Goal: Task Accomplishment & Management: Complete application form

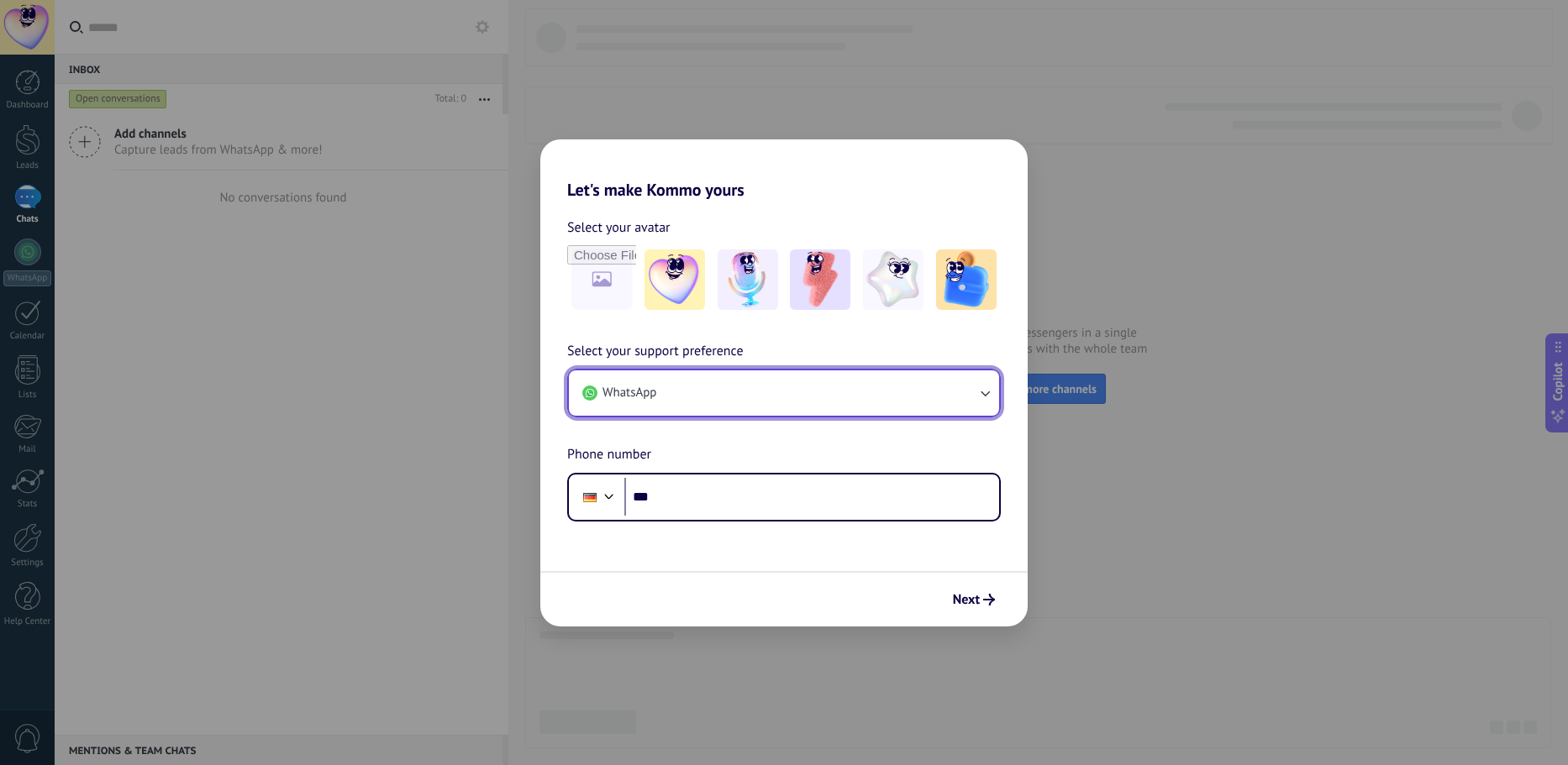
click at [885, 401] on button "WhatsApp" at bounding box center [784, 393] width 430 height 45
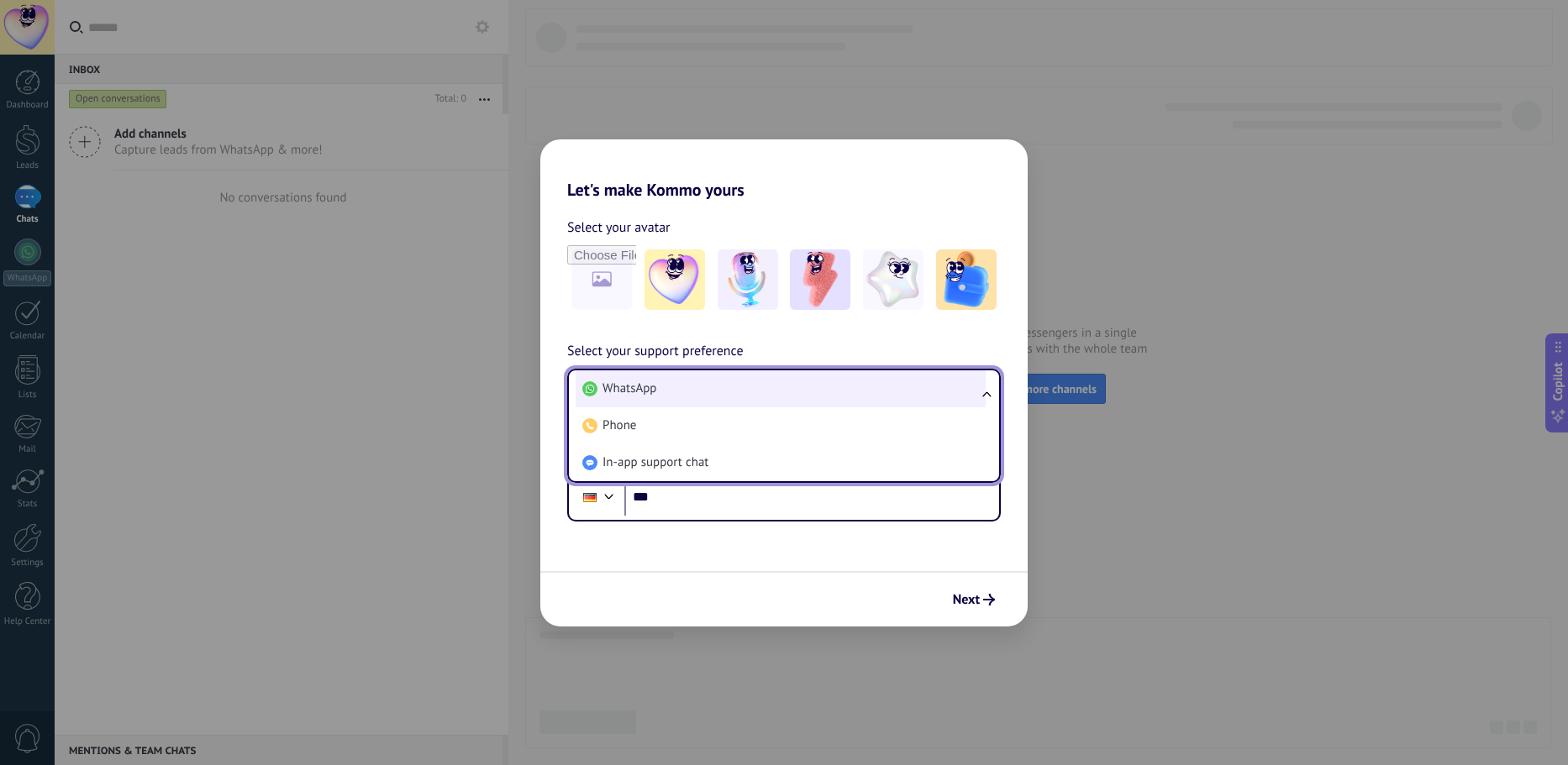
click at [851, 394] on li "WhatsApp" at bounding box center [780, 389] width 410 height 37
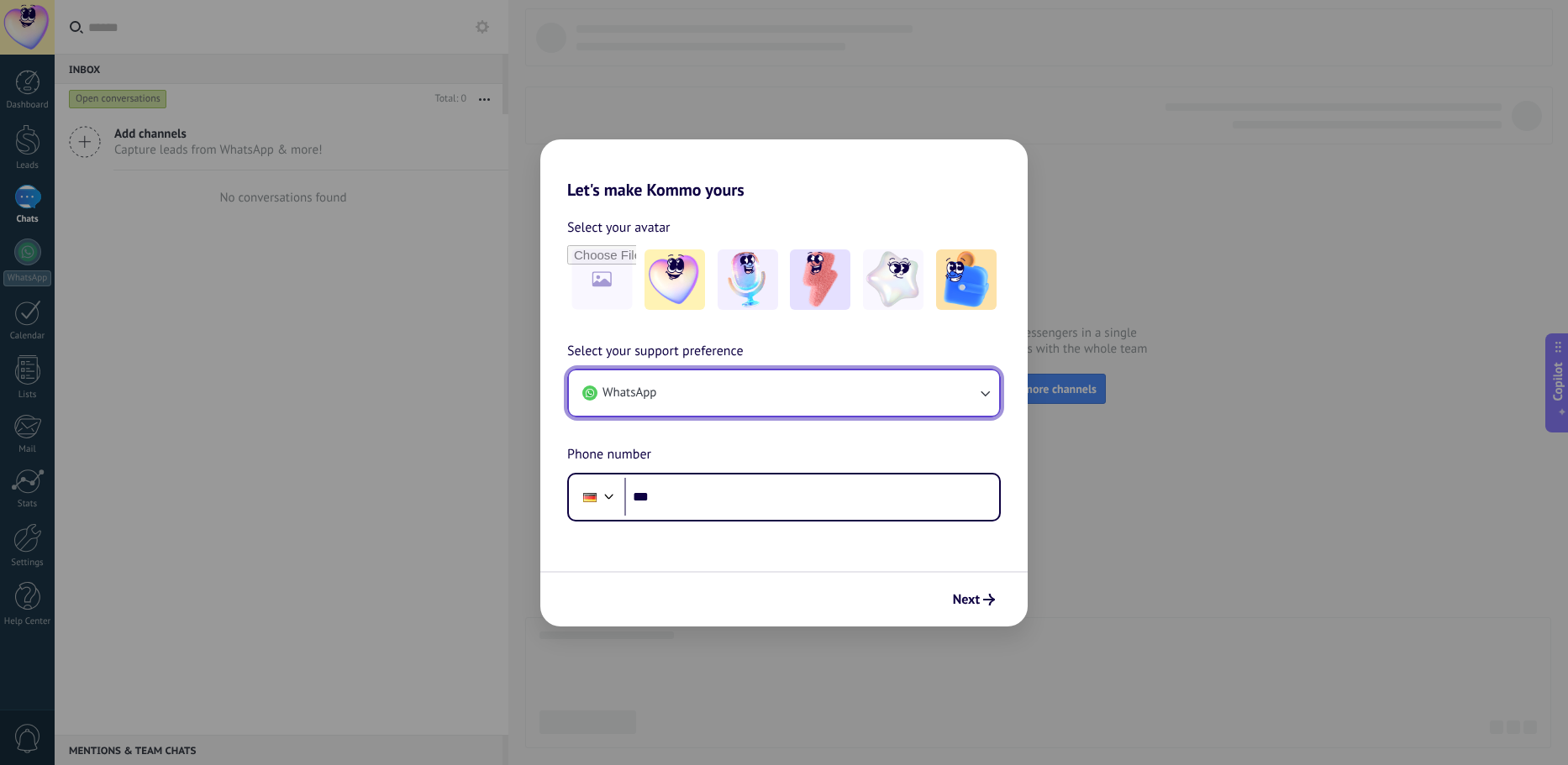
click at [842, 394] on button "WhatsApp" at bounding box center [784, 393] width 430 height 45
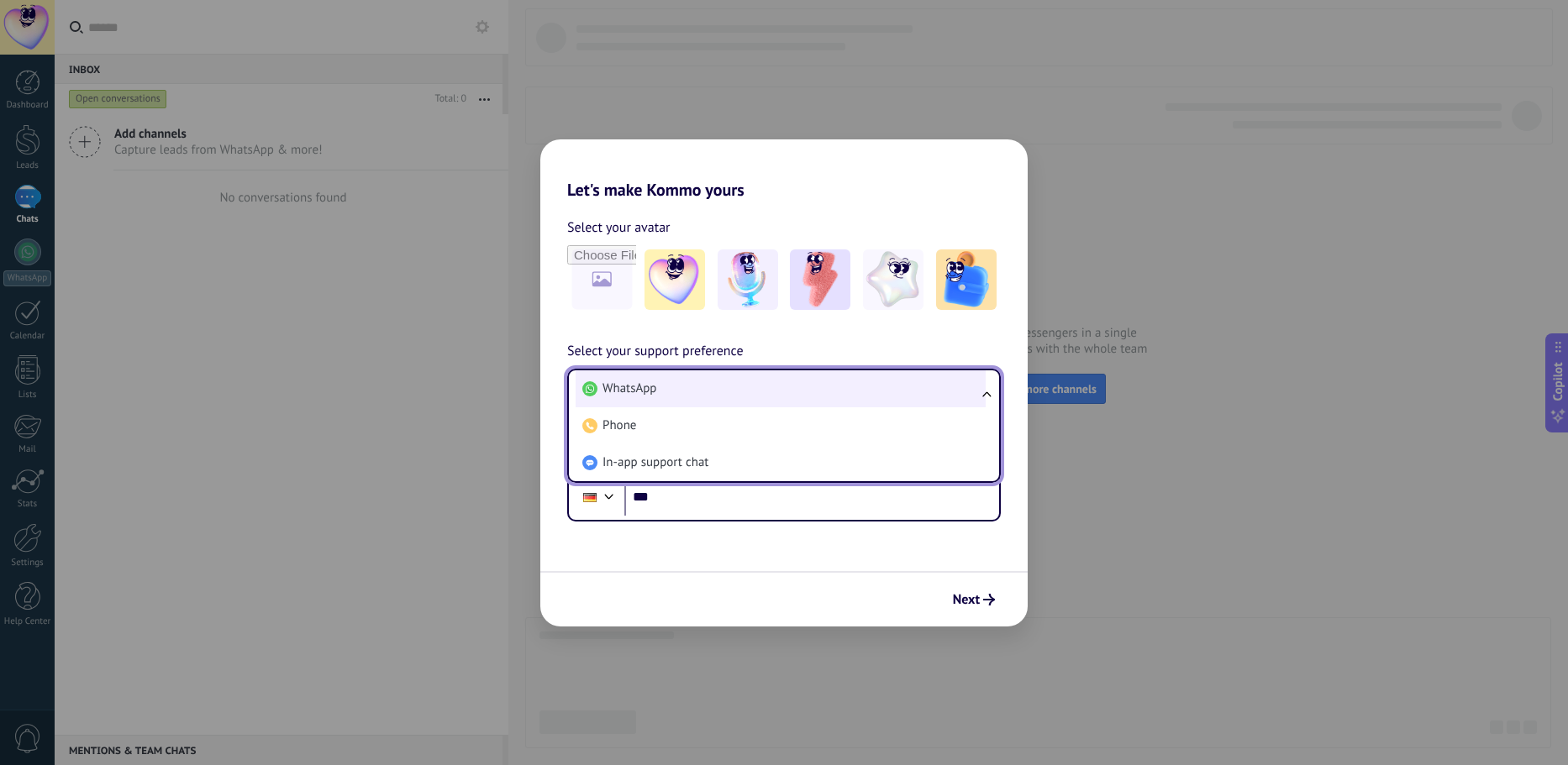
click at [792, 389] on li "WhatsApp" at bounding box center [780, 389] width 410 height 37
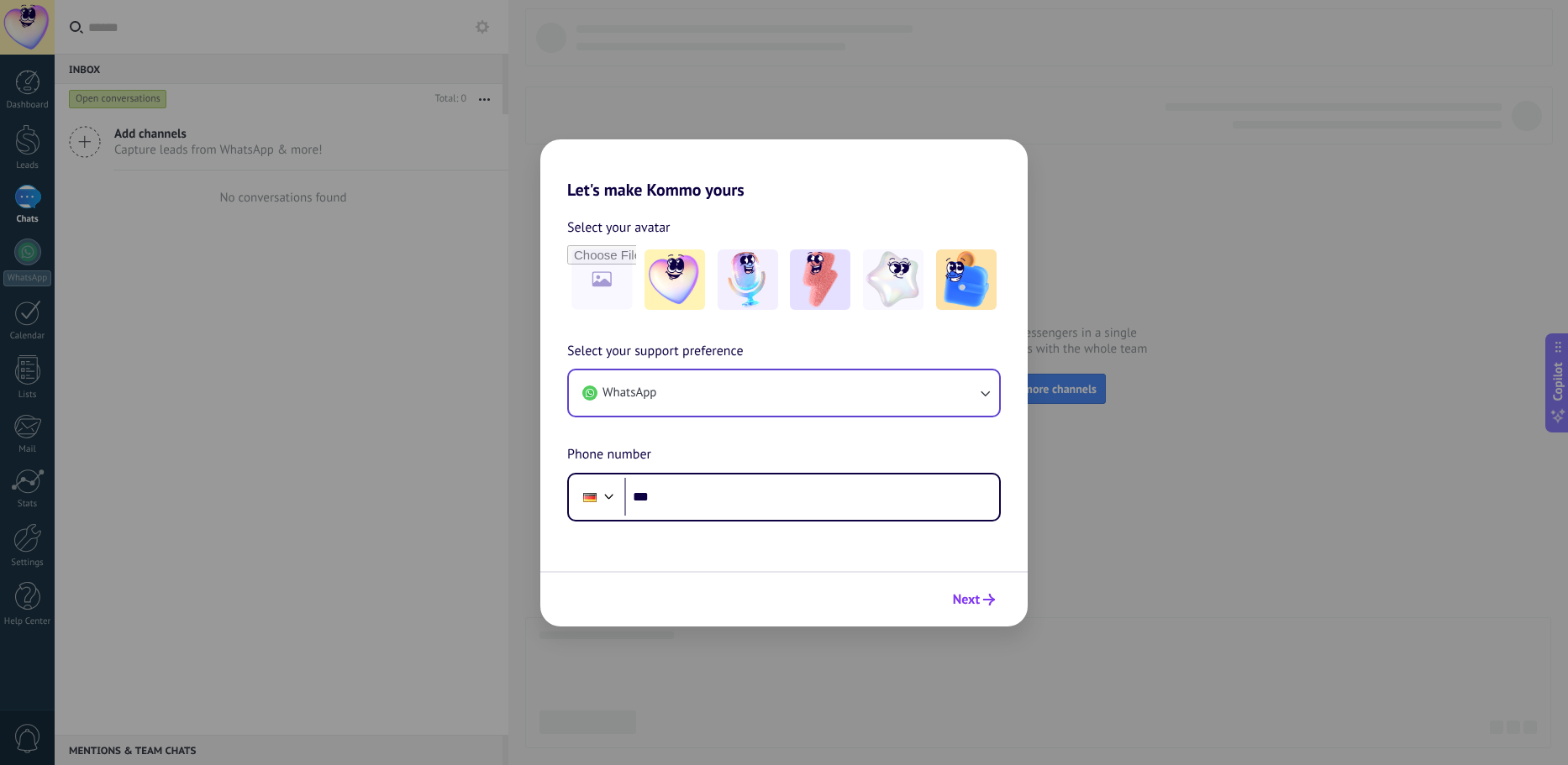
click at [977, 601] on span "Next" at bounding box center [966, 600] width 27 height 12
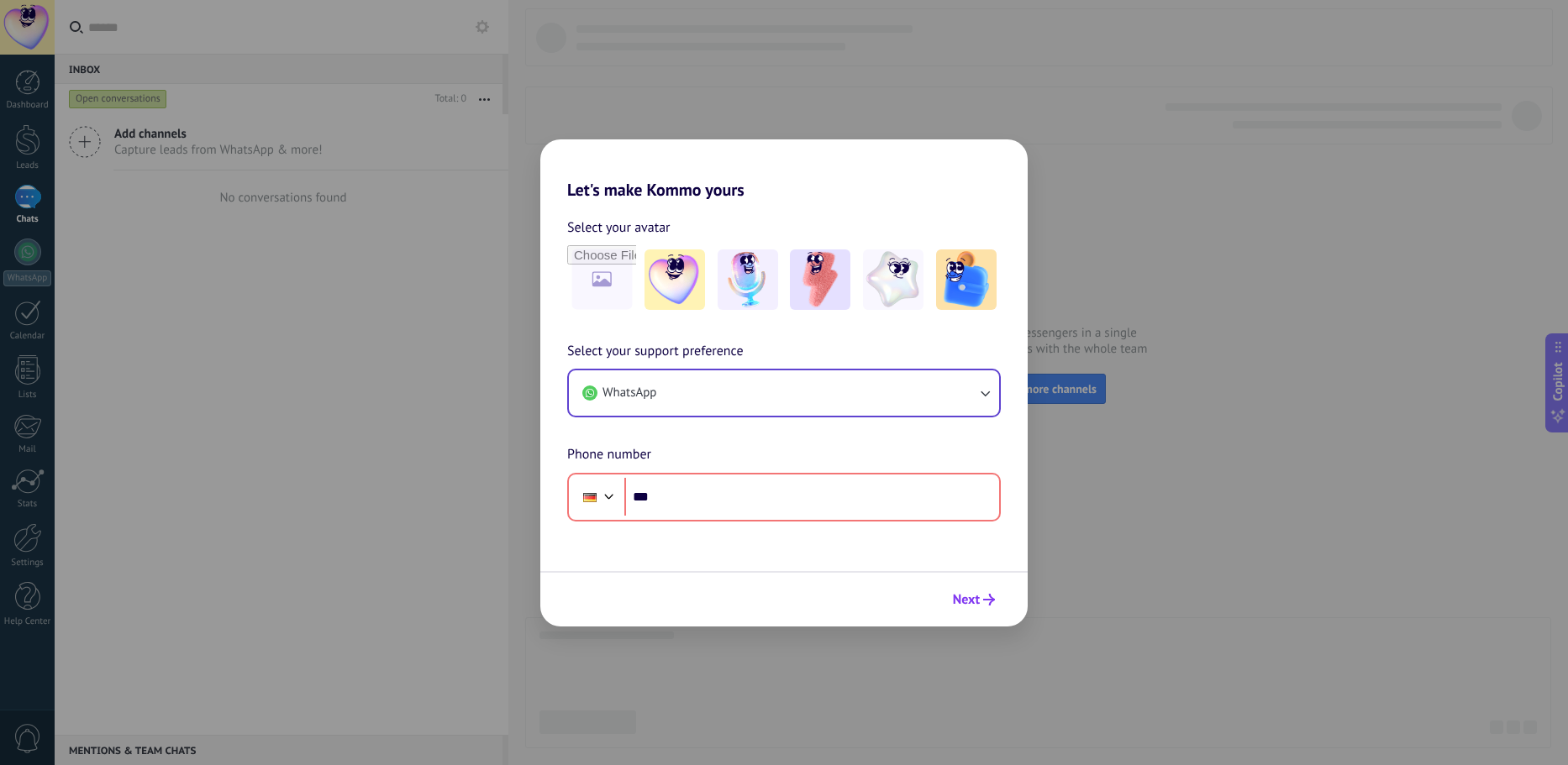
click at [974, 608] on button "Next" at bounding box center [974, 599] width 57 height 29
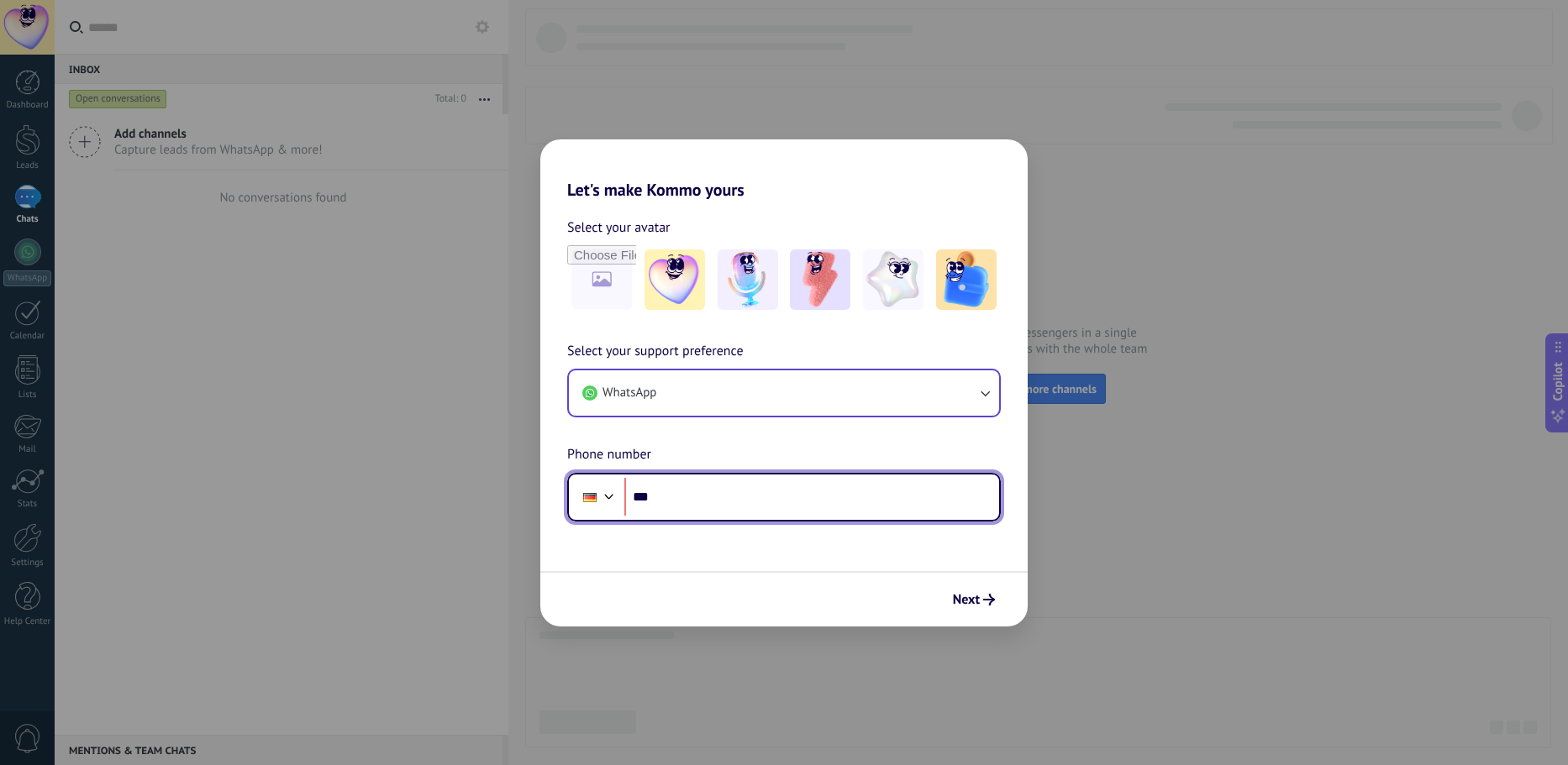
click at [714, 491] on input "***" at bounding box center [811, 497] width 375 height 39
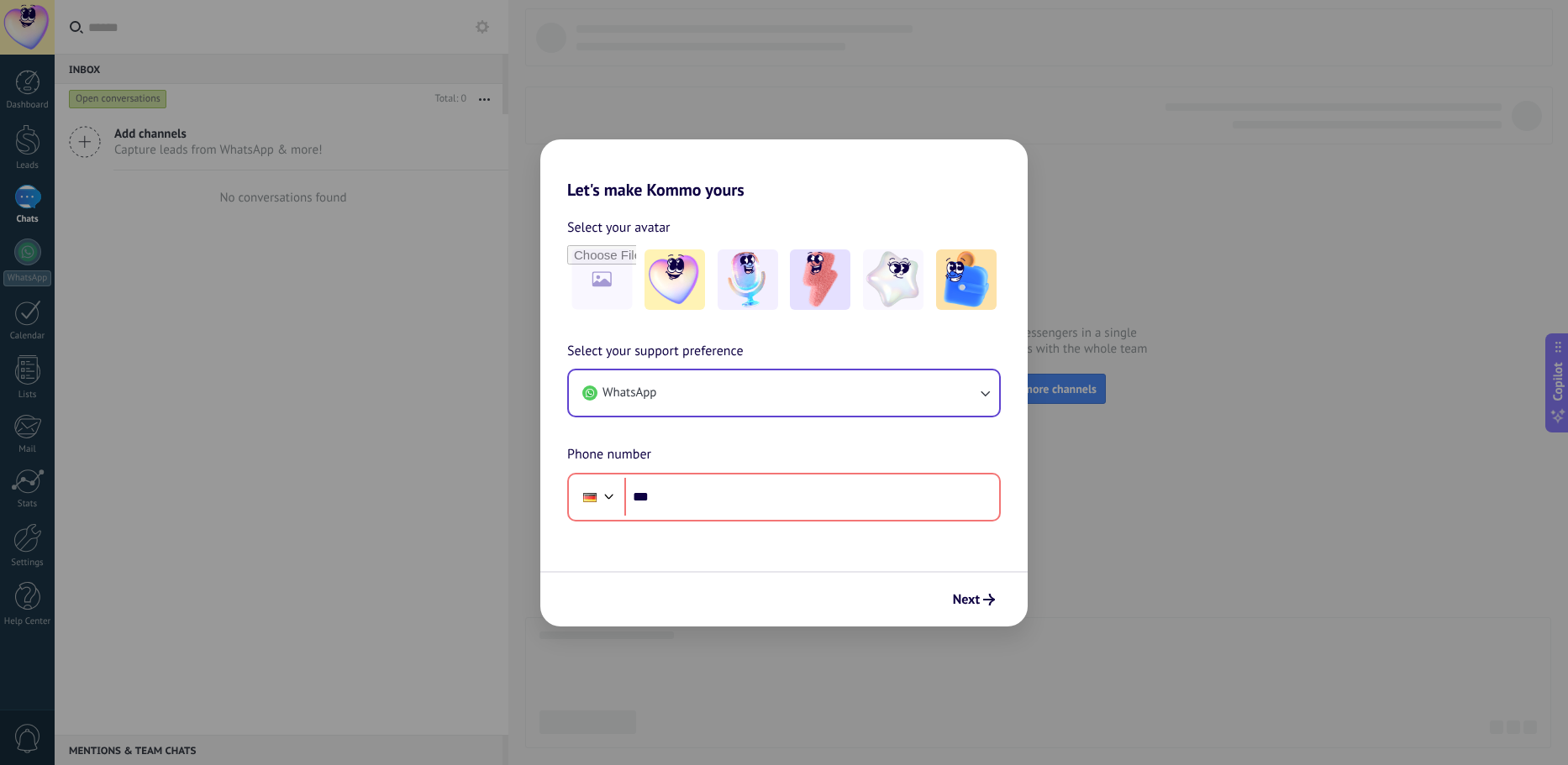
click at [1074, 129] on div "Let's make Kommo yours Select your avatar Select your support preference WhatsA…" at bounding box center [784, 382] width 1568 height 765
click at [1072, 129] on div "Let's make Kommo yours Select your avatar Select your support preference WhatsA…" at bounding box center [784, 382] width 1568 height 765
click at [740, 154] on h2 "Let's make Kommo yours" at bounding box center [784, 170] width 488 height 61
click at [986, 186] on h2 "Let's make Kommo yours" at bounding box center [784, 170] width 488 height 61
drag, startPoint x: 781, startPoint y: 199, endPoint x: 759, endPoint y: 206, distance: 23.1
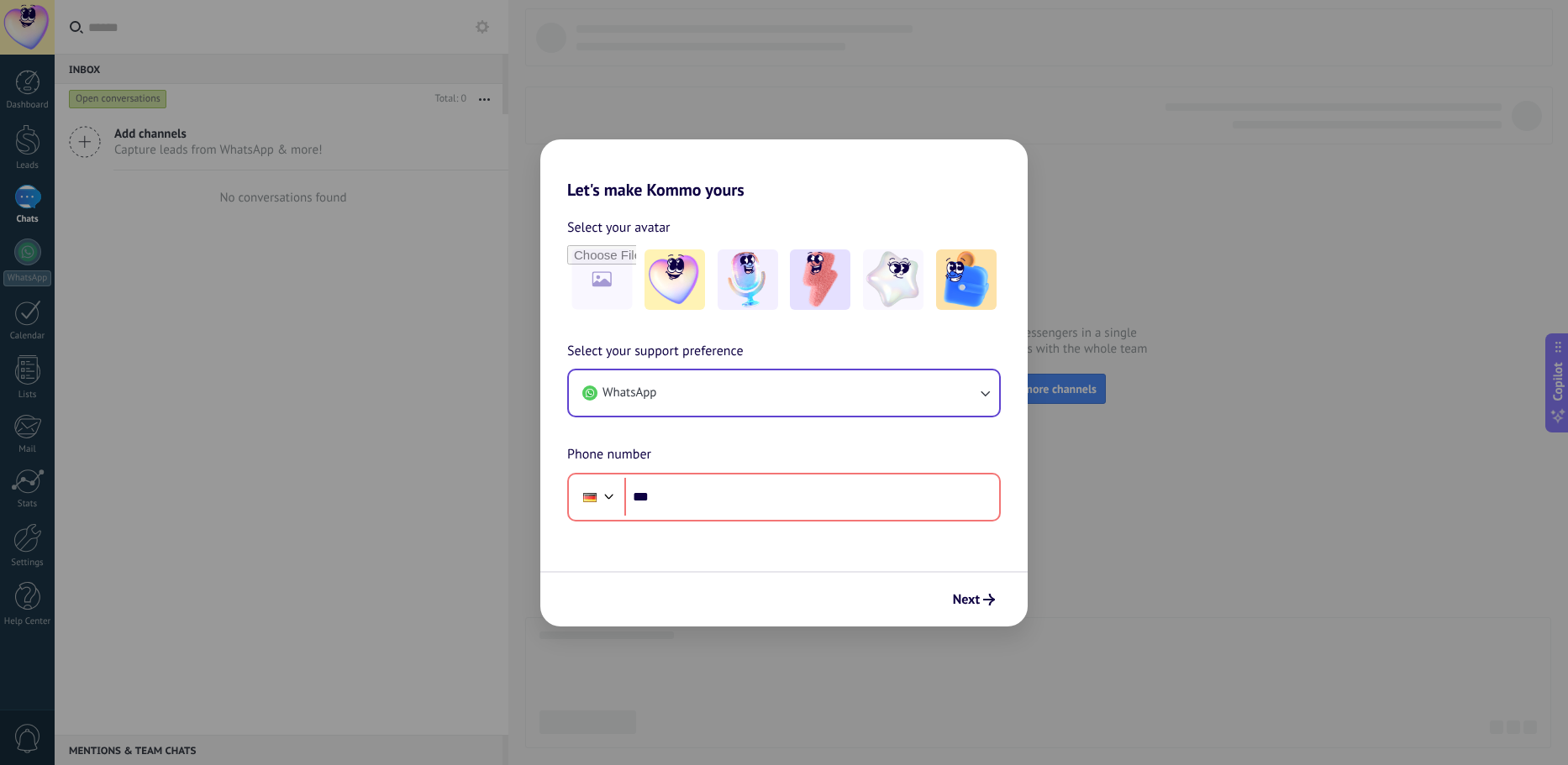
click at [776, 201] on div "Let's make Kommo yours Select your avatar Select your support preference WhatsA…" at bounding box center [784, 383] width 488 height 487
click at [777, 175] on h2 "Let's make Kommo yours" at bounding box center [784, 170] width 488 height 61
click at [779, 517] on div "Phone ***" at bounding box center [784, 497] width 434 height 49
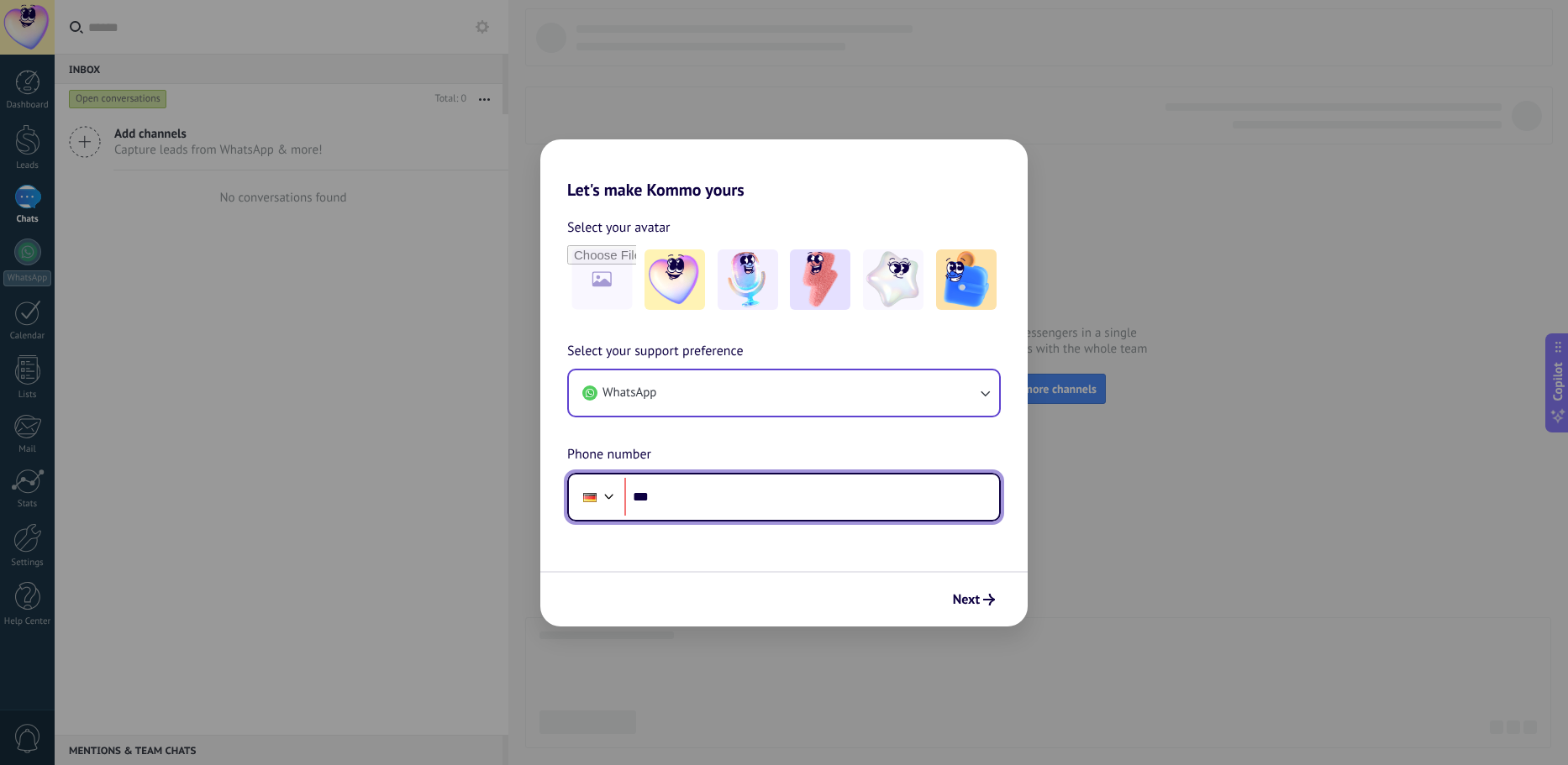
click at [778, 494] on input "***" at bounding box center [811, 497] width 375 height 39
type input "**********"
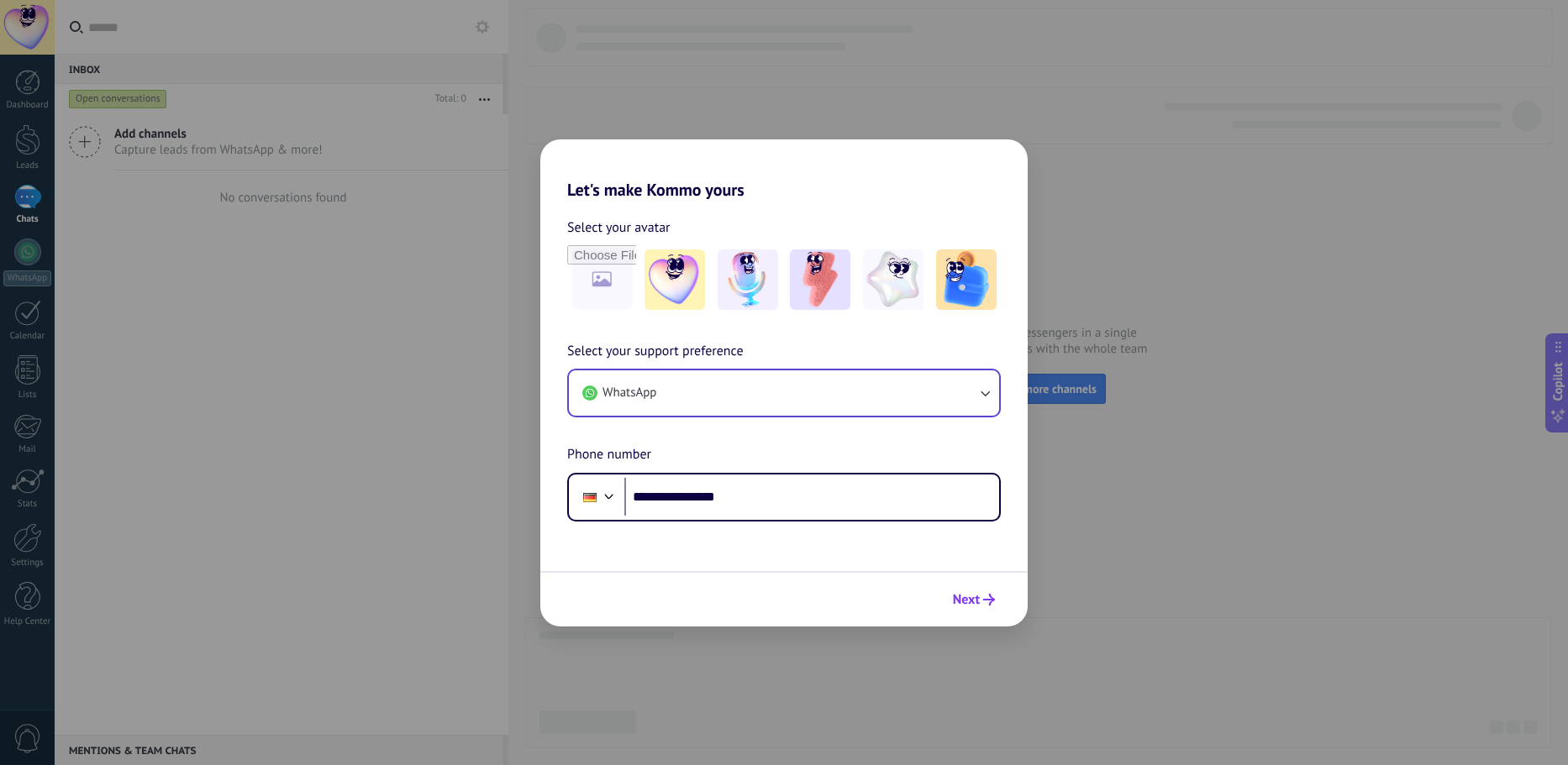
click at [976, 597] on span "Next" at bounding box center [966, 600] width 27 height 12
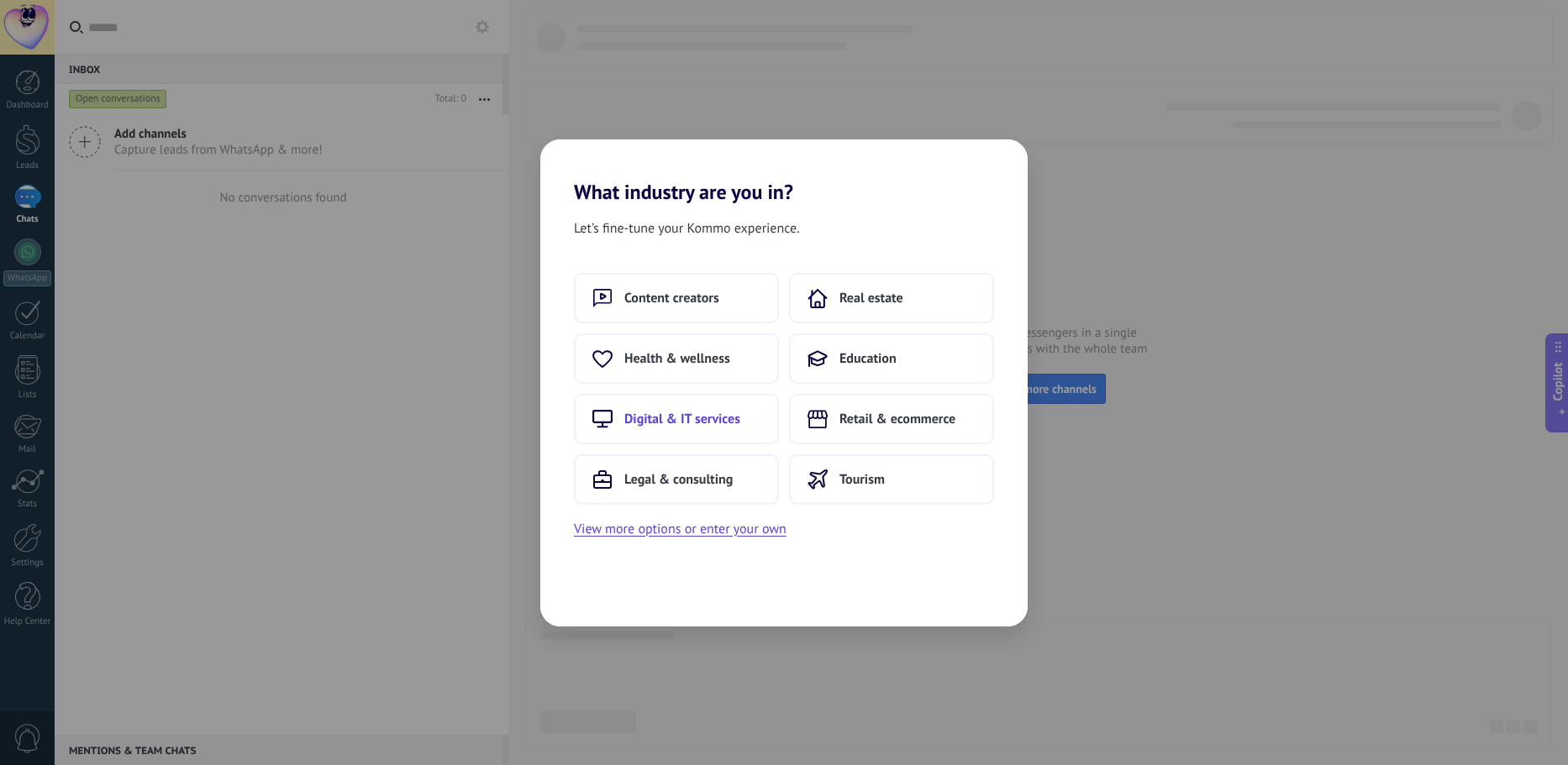
click at [667, 422] on span "Digital & IT services" at bounding box center [682, 419] width 116 height 16
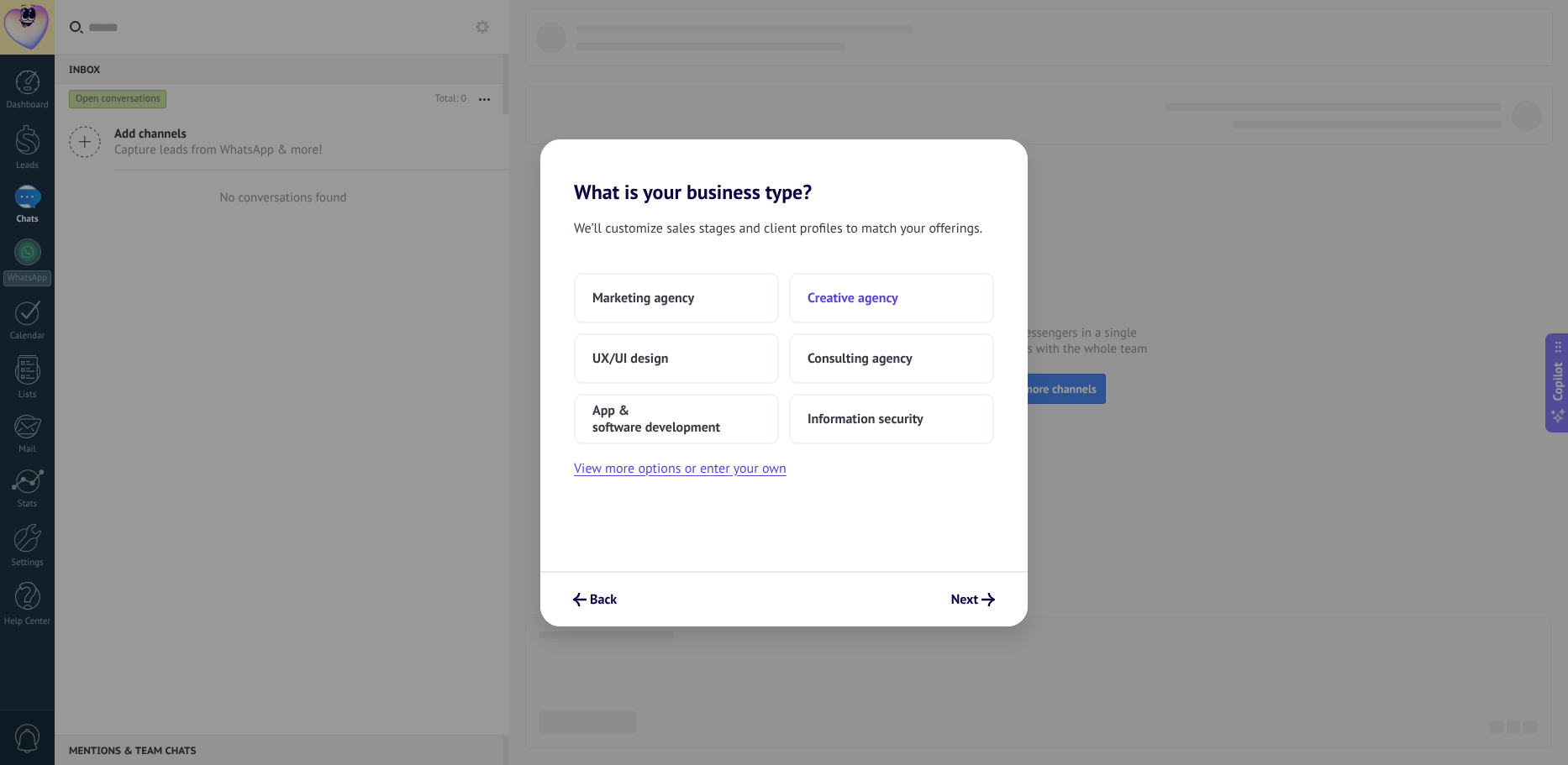
click at [844, 304] on span "Creative agency" at bounding box center [853, 298] width 91 height 16
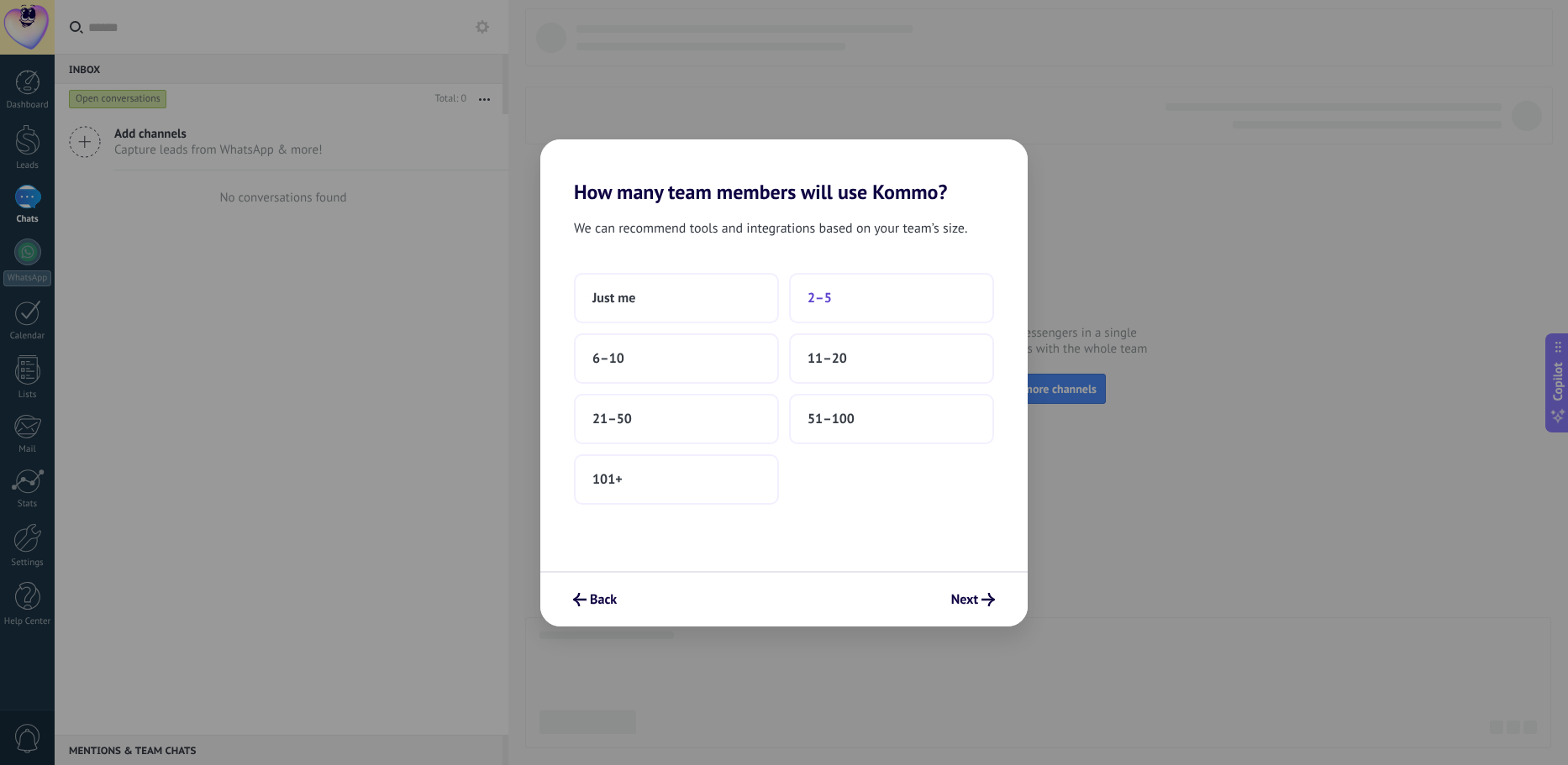
click at [858, 304] on button "2–5" at bounding box center [891, 298] width 205 height 50
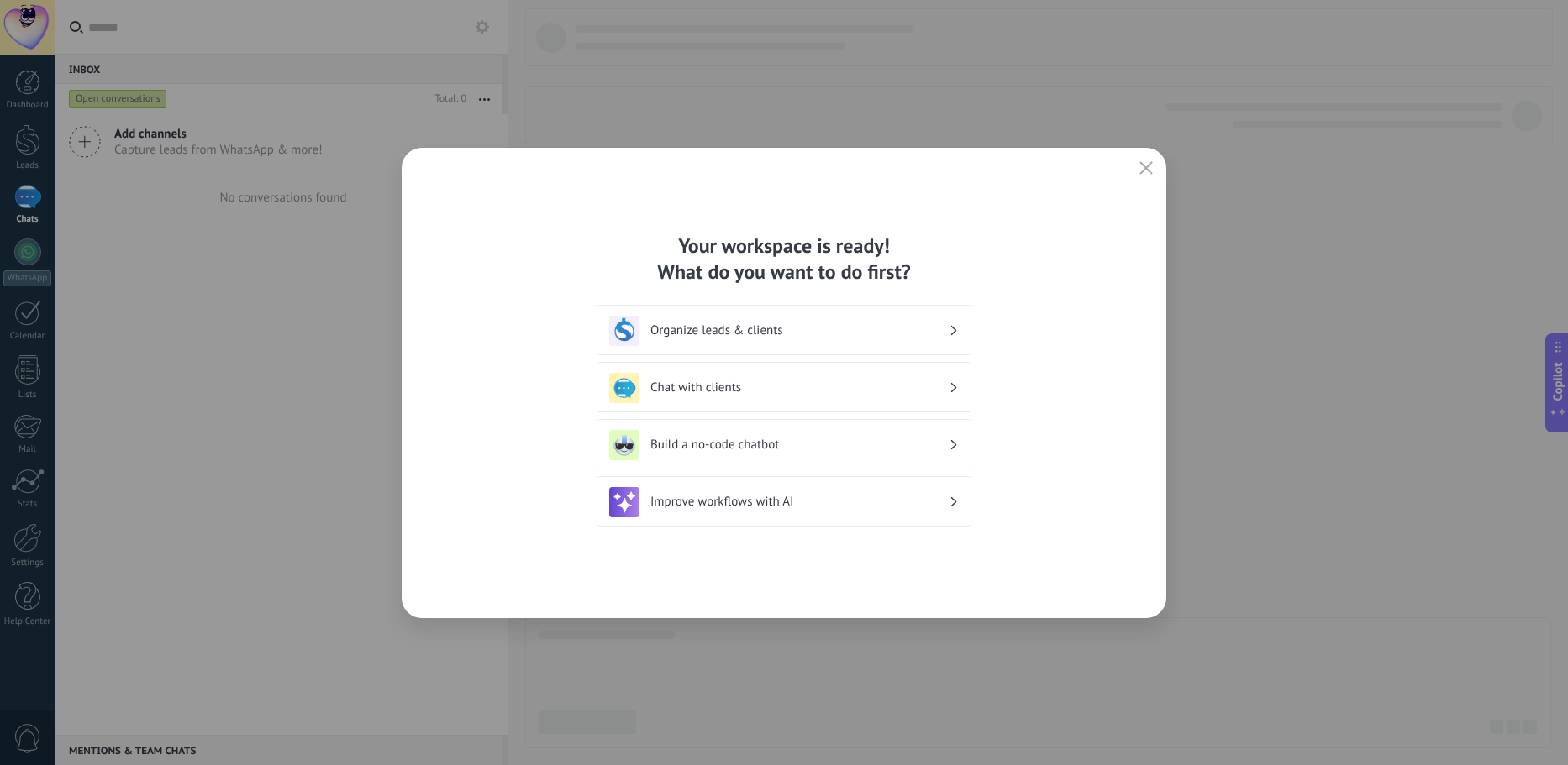
click at [744, 385] on h3 "Chat with clients" at bounding box center [800, 388] width 299 height 16
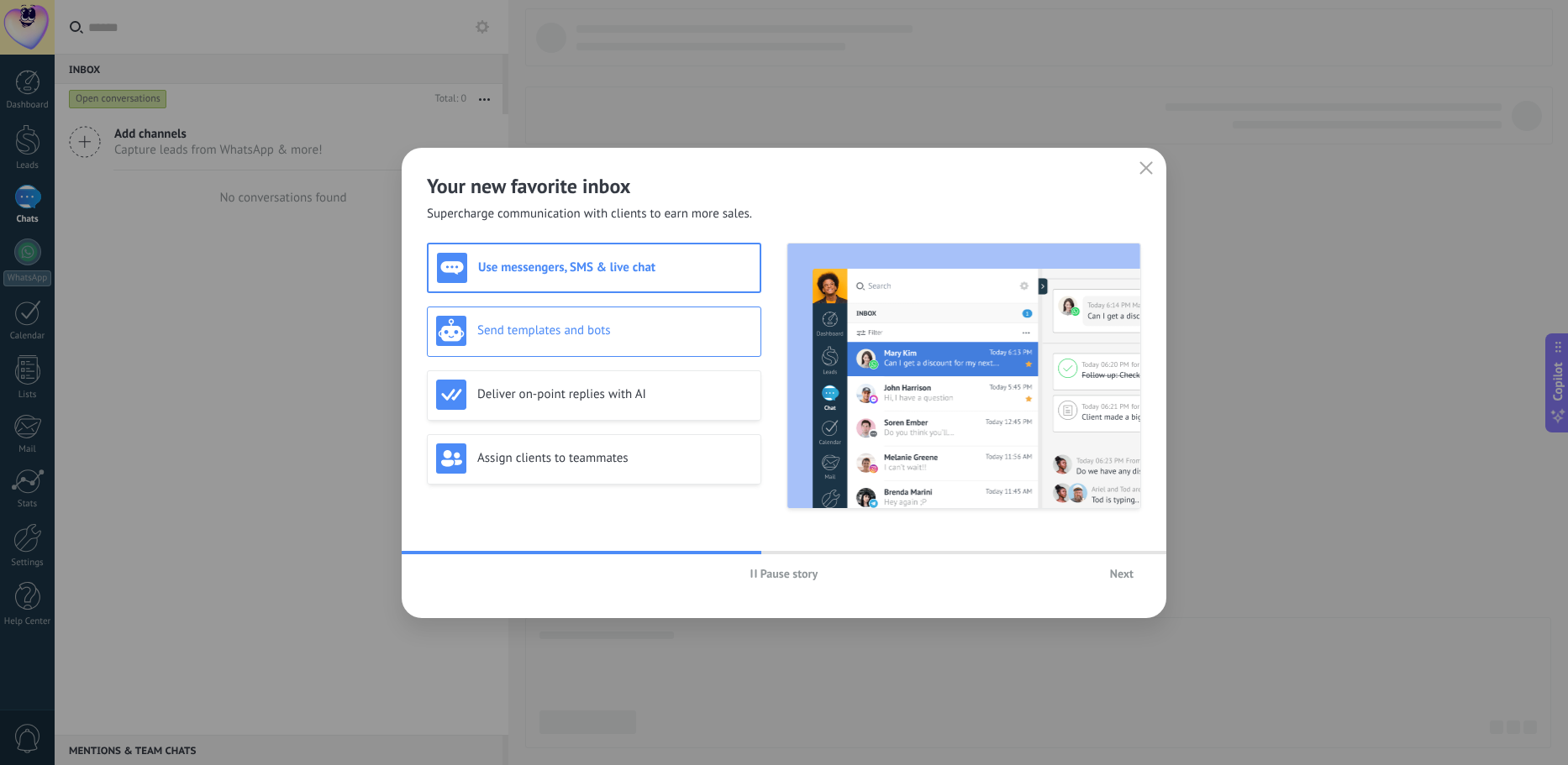
click at [662, 330] on h3 "Send templates and bots" at bounding box center [614, 330] width 275 height 16
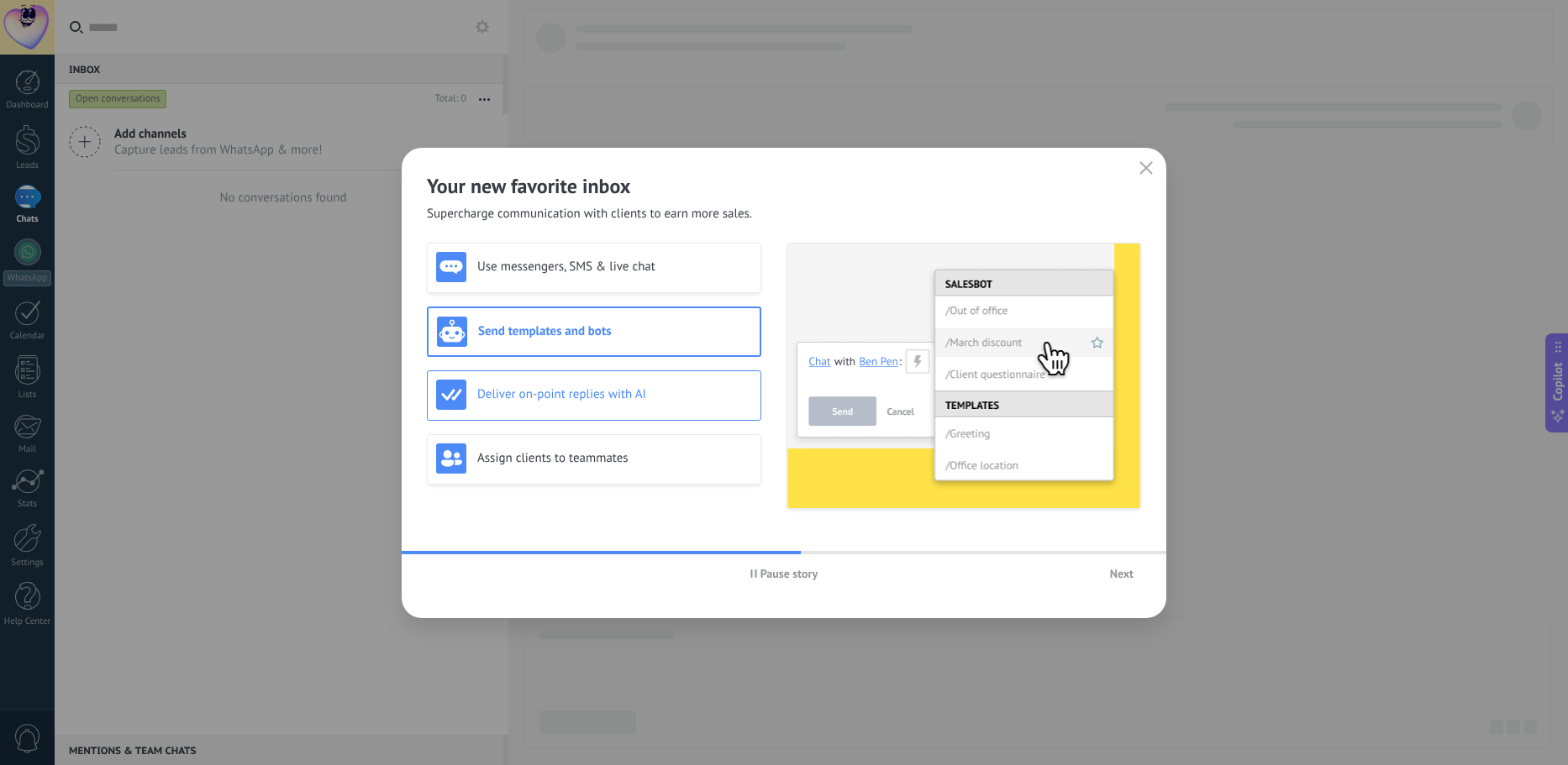
click at [680, 375] on div "Deliver on-point replies with AI" at bounding box center [594, 396] width 334 height 50
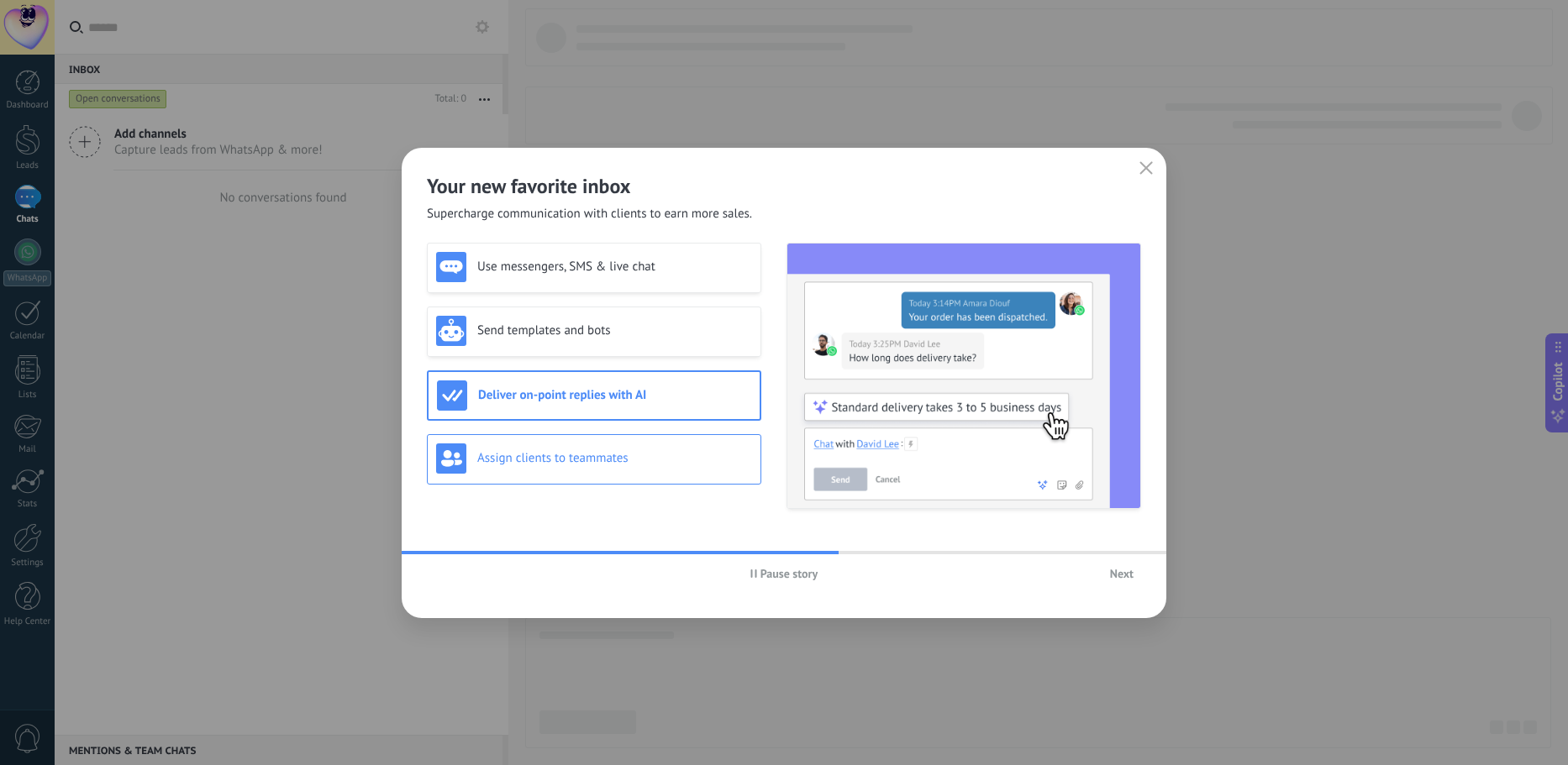
drag, startPoint x: 663, startPoint y: 454, endPoint x: 721, endPoint y: 479, distance: 63.2
click at [663, 455] on h3 "Assign clients to teammates" at bounding box center [614, 458] width 275 height 16
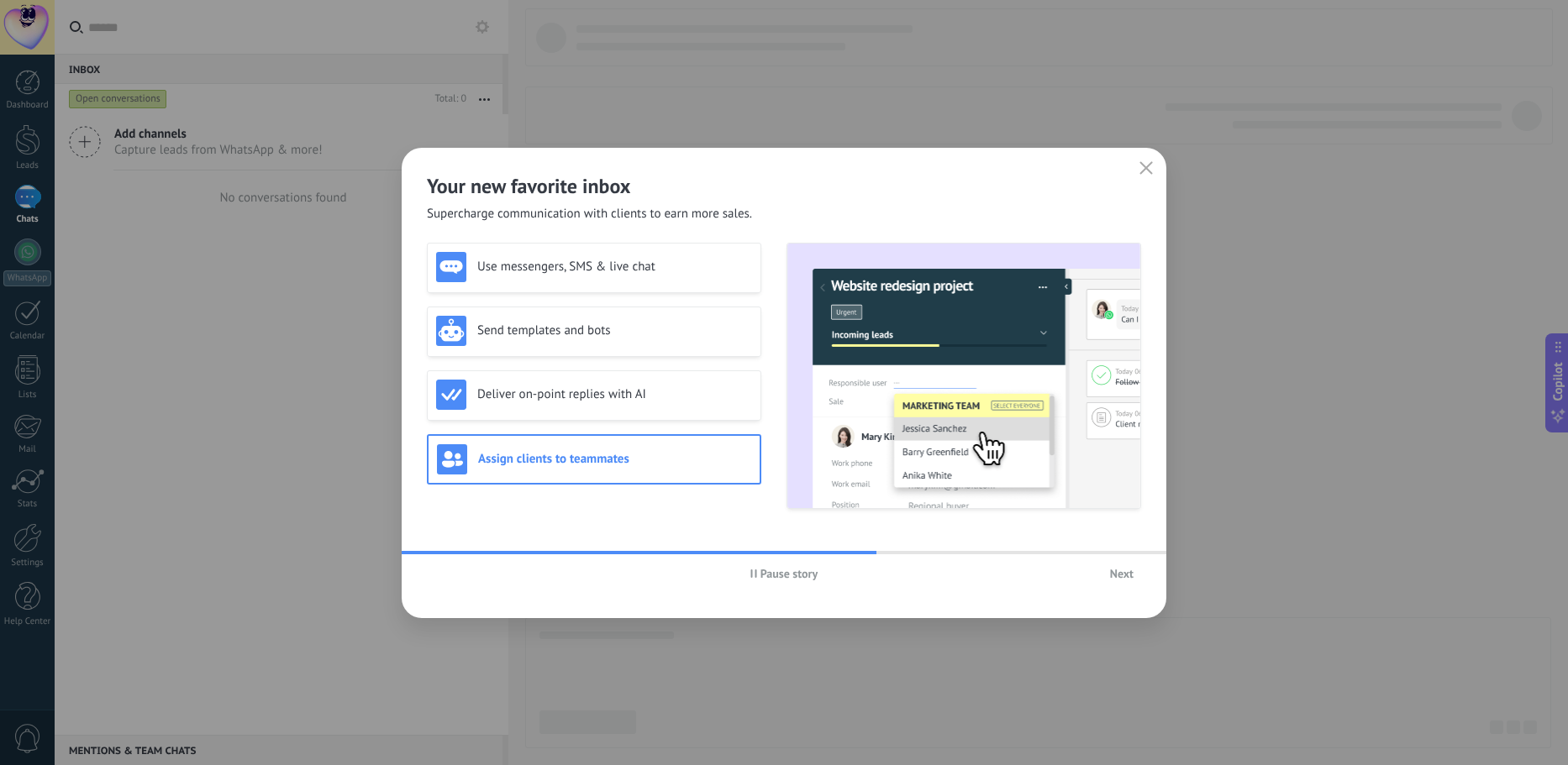
click at [1132, 568] on span "Next" at bounding box center [1121, 574] width 23 height 12
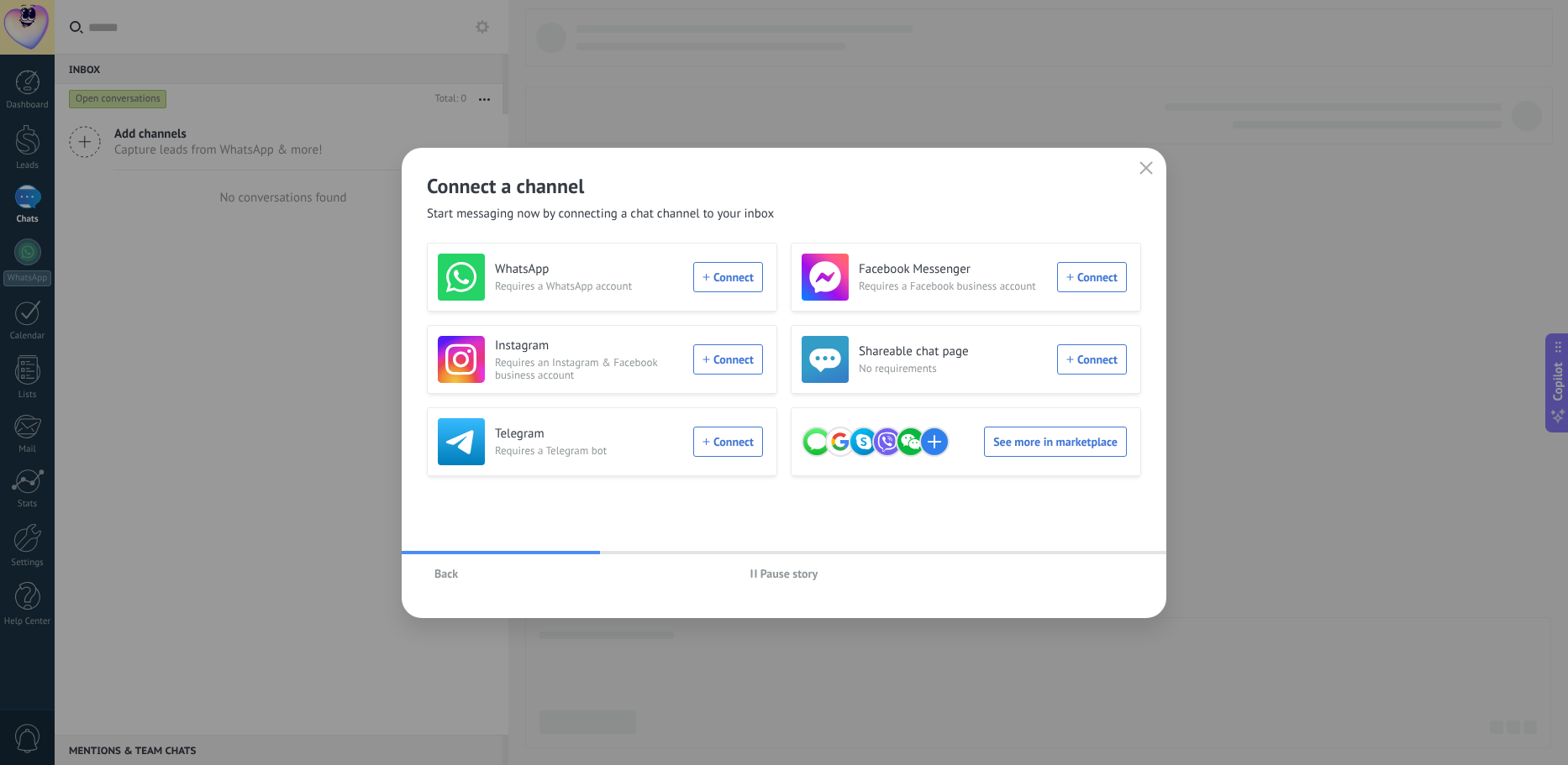
click at [729, 363] on div "Instagram Requires an Instagram & Facebook business account Connect" at bounding box center [600, 359] width 325 height 47
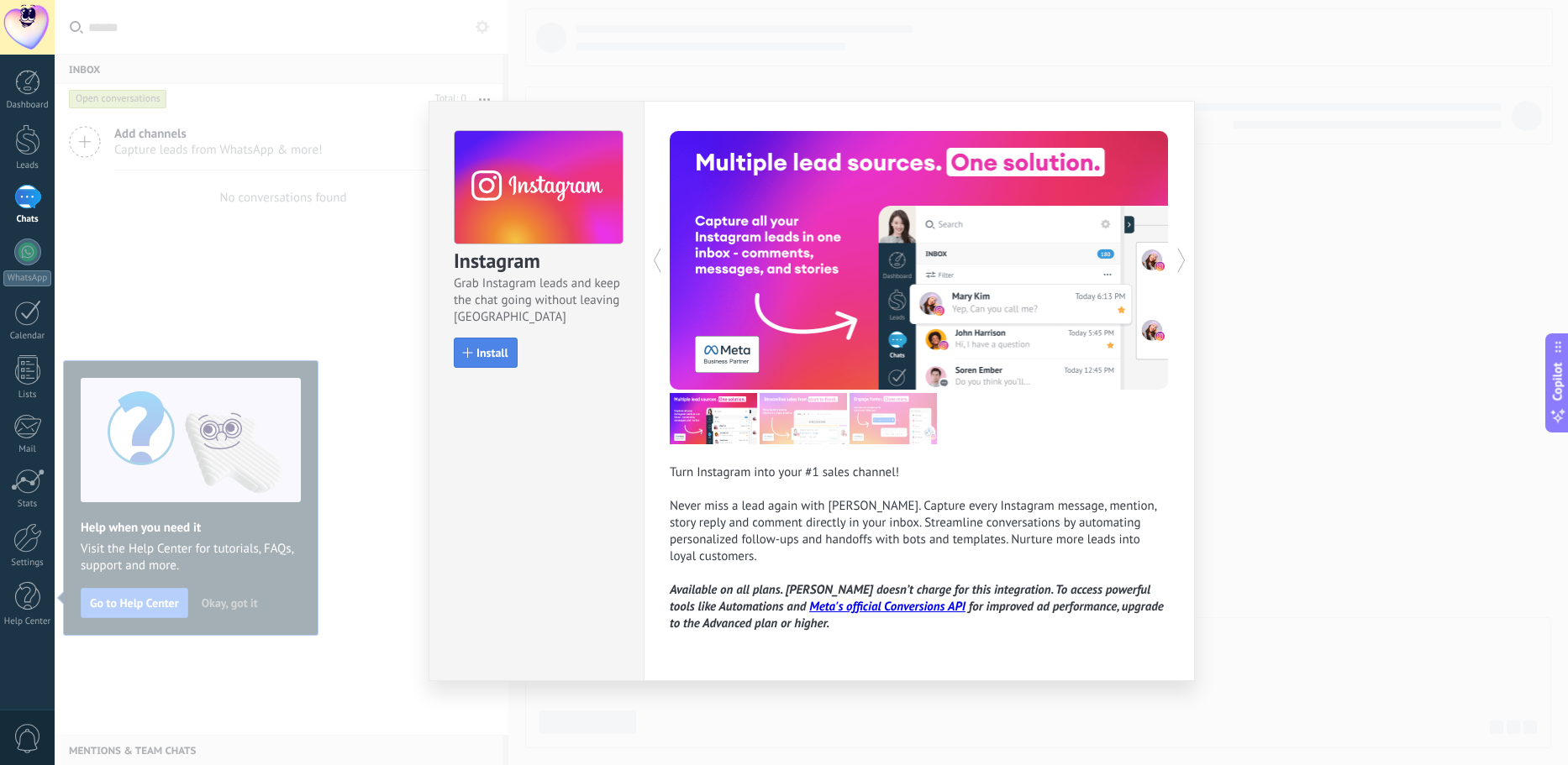
click at [482, 354] on span "Install" at bounding box center [492, 353] width 32 height 12
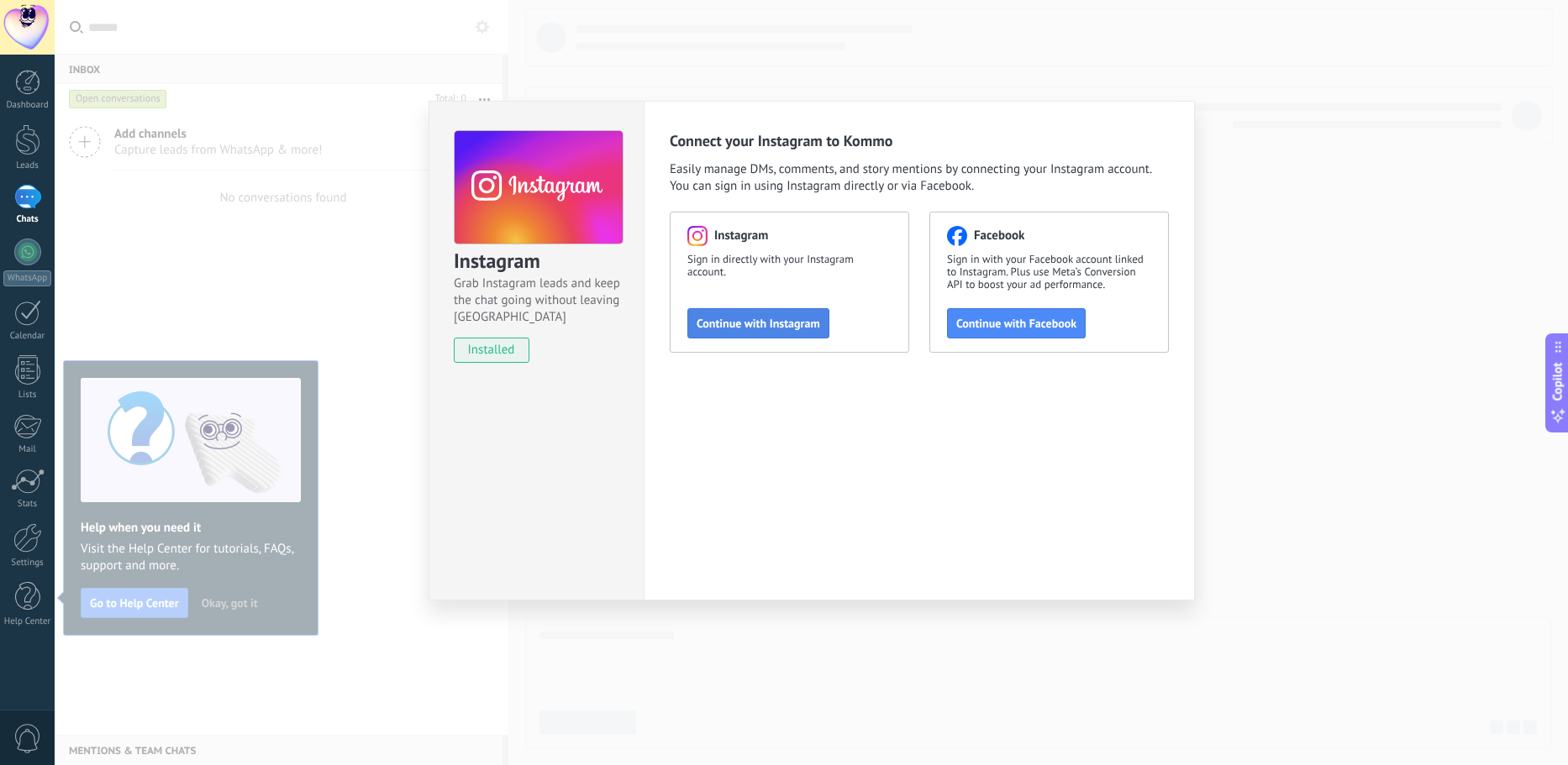
click at [762, 327] on span "Continue with Instagram" at bounding box center [758, 324] width 123 height 12
click at [732, 329] on span "Continue with Instagram" at bounding box center [758, 324] width 123 height 12
click at [745, 320] on span "Continue with Instagram" at bounding box center [758, 324] width 123 height 12
click at [742, 327] on span "Continue with Instagram" at bounding box center [758, 324] width 123 height 12
click at [771, 332] on button "Continue with Instagram" at bounding box center [758, 323] width 142 height 30
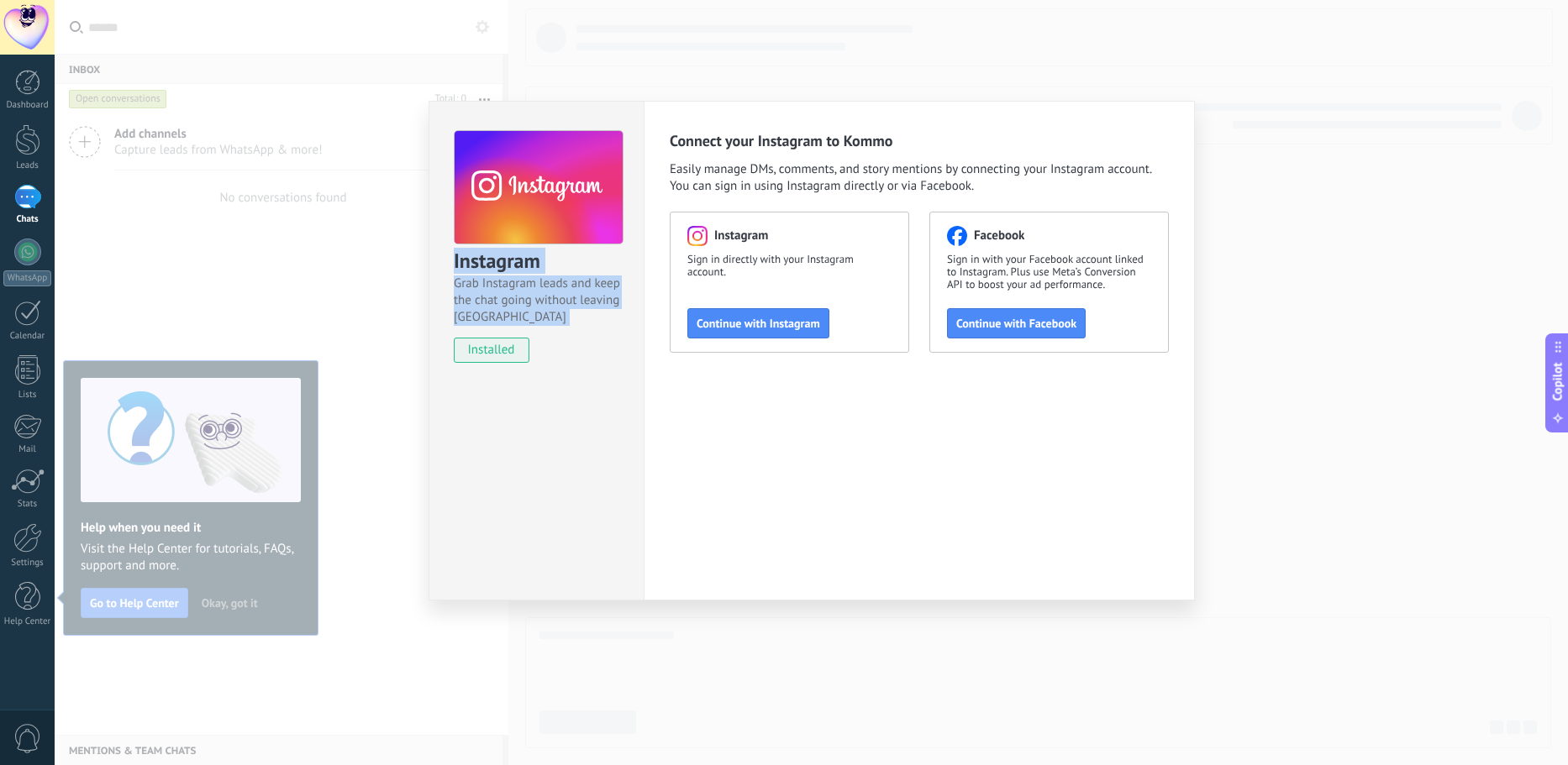
click at [740, 92] on div "Instagram Grab Instagram leads and keep the chat going without leaving [PERSON_…" at bounding box center [811, 382] width 1513 height 765
